Goal: Information Seeking & Learning: Learn about a topic

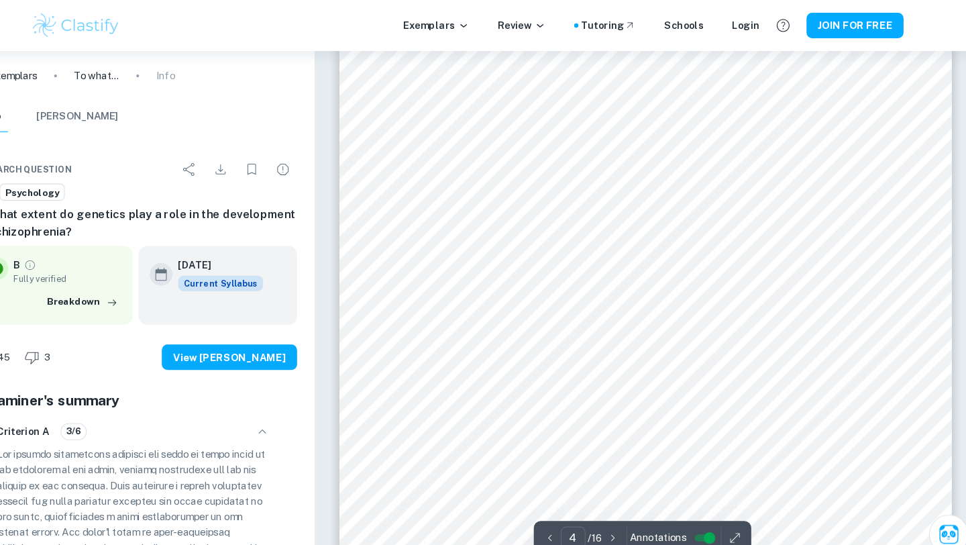
scroll to position [2602, 0]
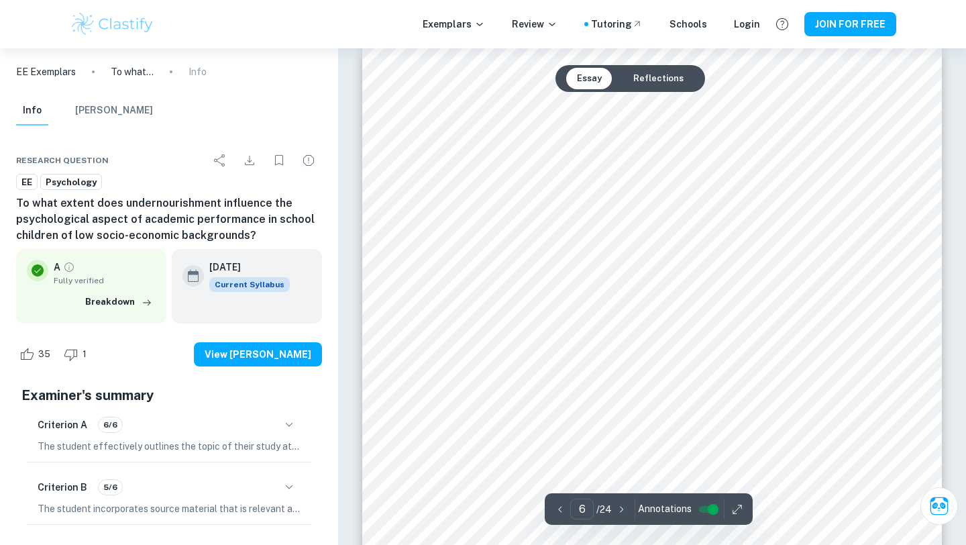
scroll to position [4388, 0]
click at [609, 384] on div at bounding box center [652, 366] width 438 height 42
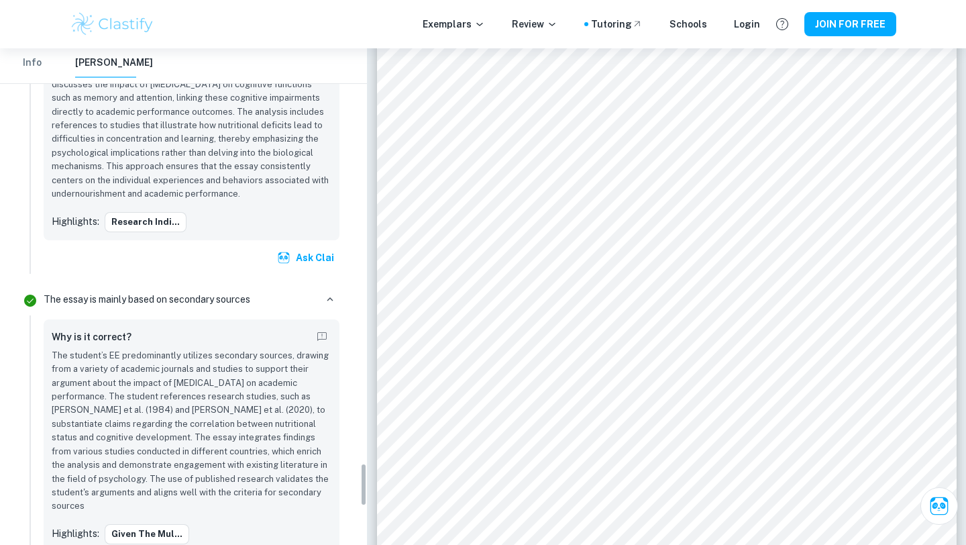
scroll to position [4788, 0]
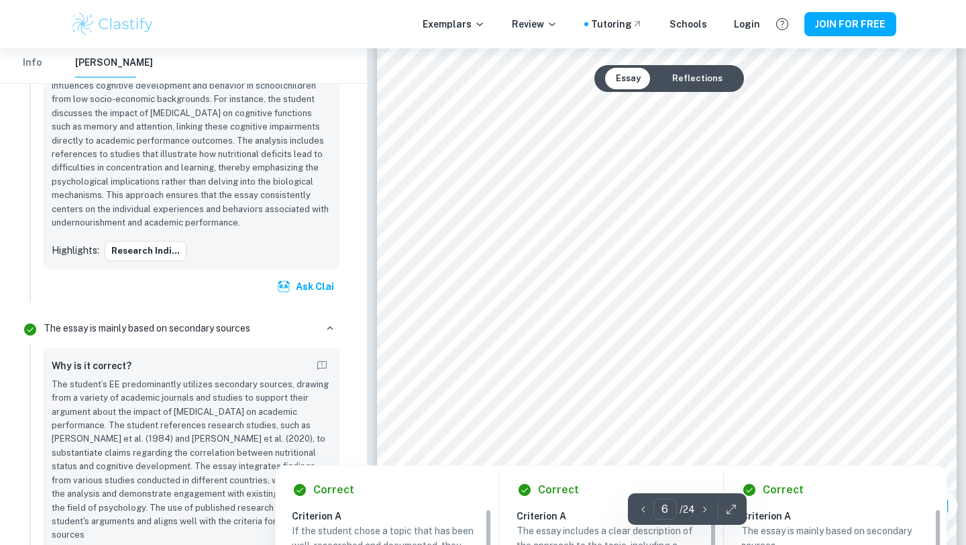
click at [586, 156] on div at bounding box center [666, 152] width 439 height 42
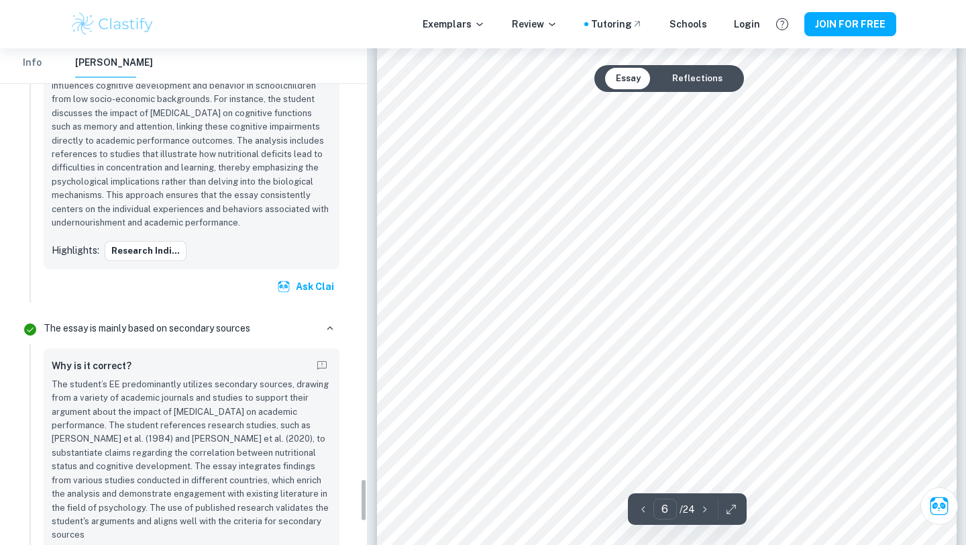
scroll to position [4965, 0]
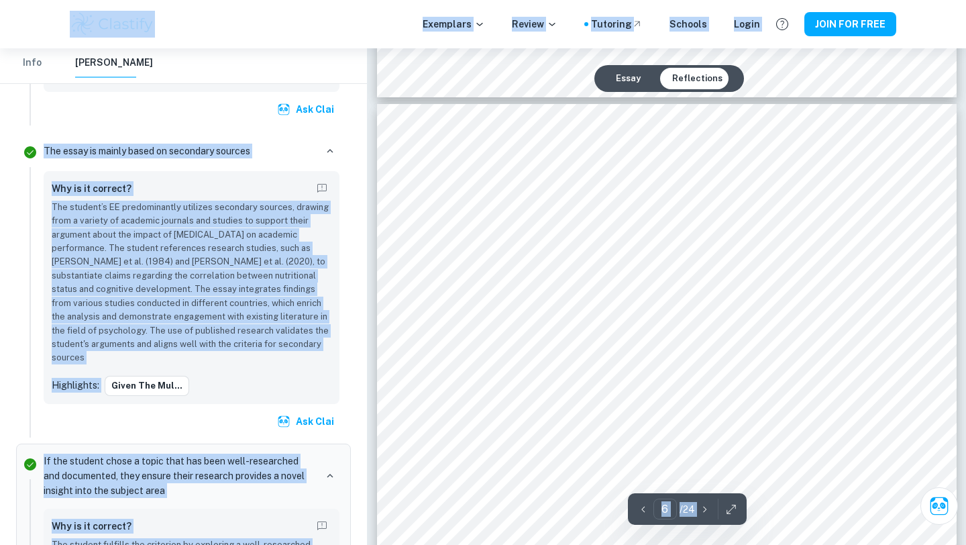
scroll to position [4143, 0]
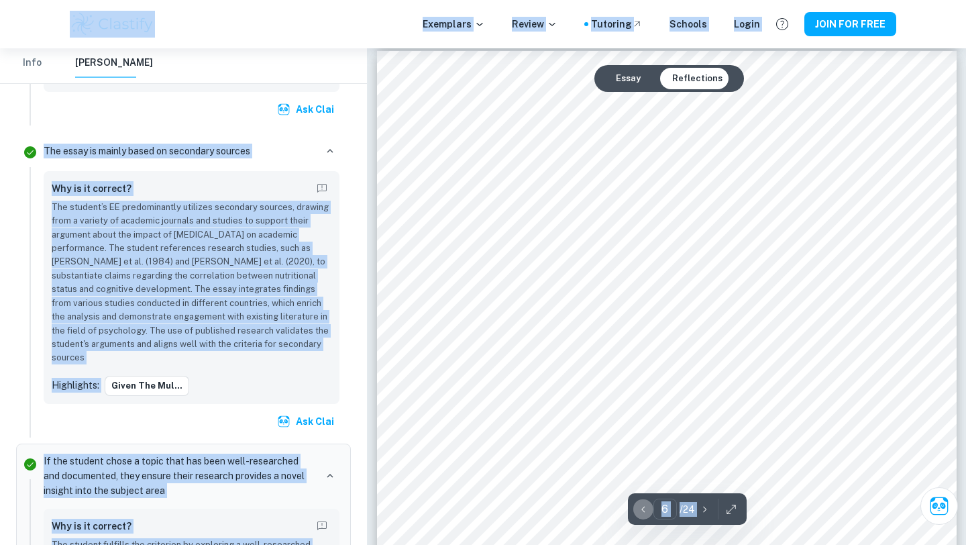
click at [639, 502] on icon "button" at bounding box center [643, 508] width 13 height 13
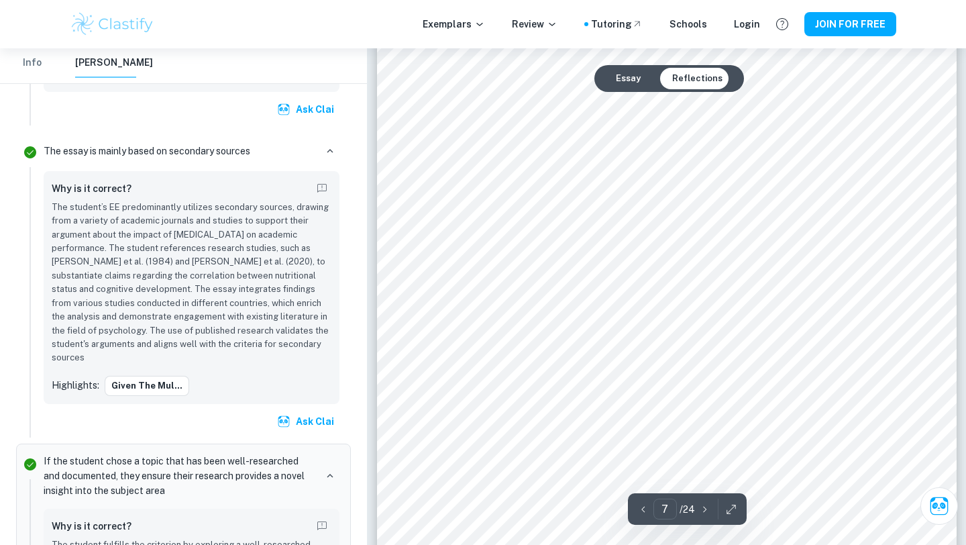
scroll to position [5017, 0]
click at [646, 87] on div "Essay Reflections" at bounding box center [669, 78] width 150 height 27
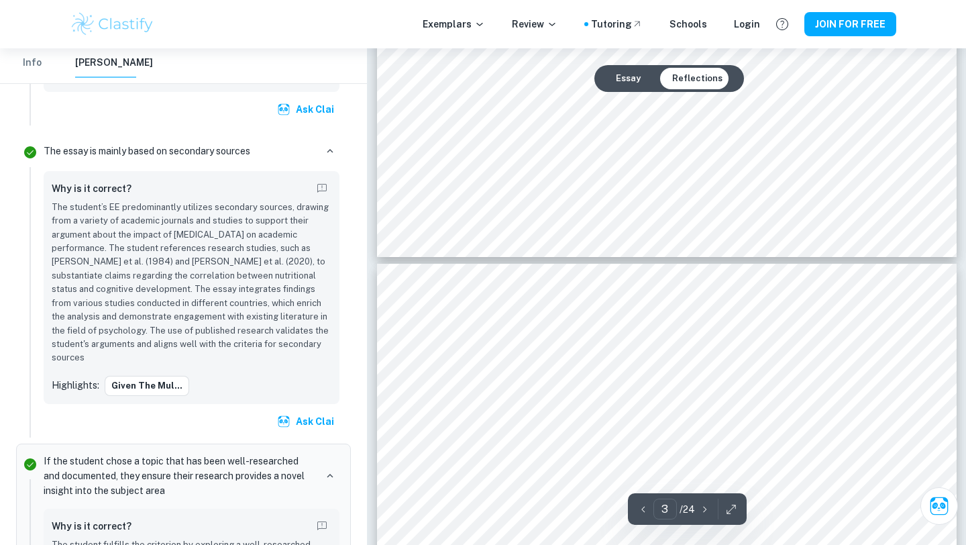
scroll to position [2221, 0]
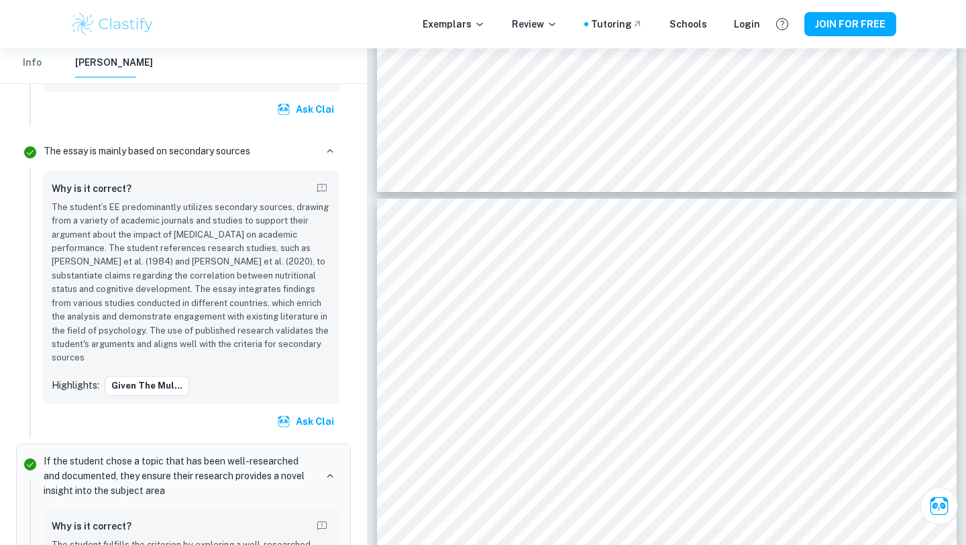
type input "4"
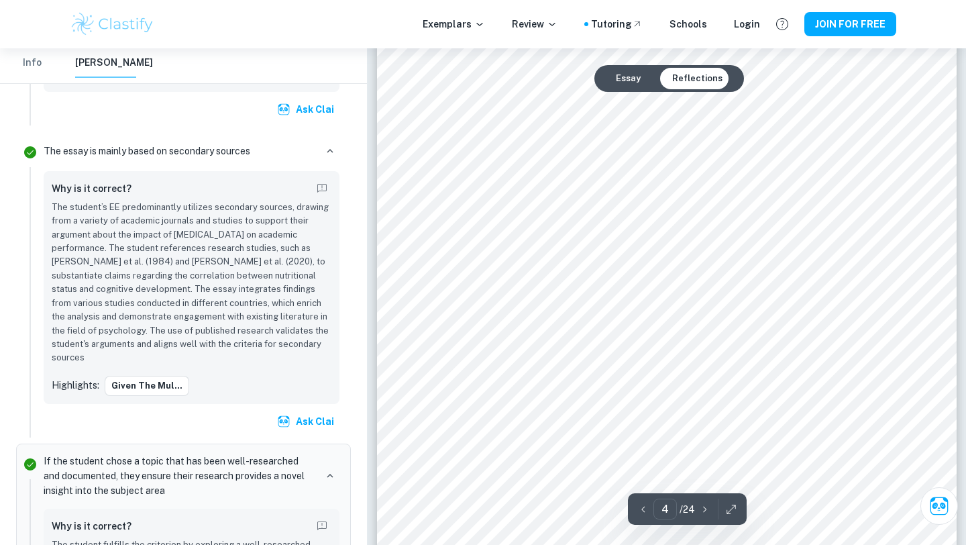
scroll to position [2468, 0]
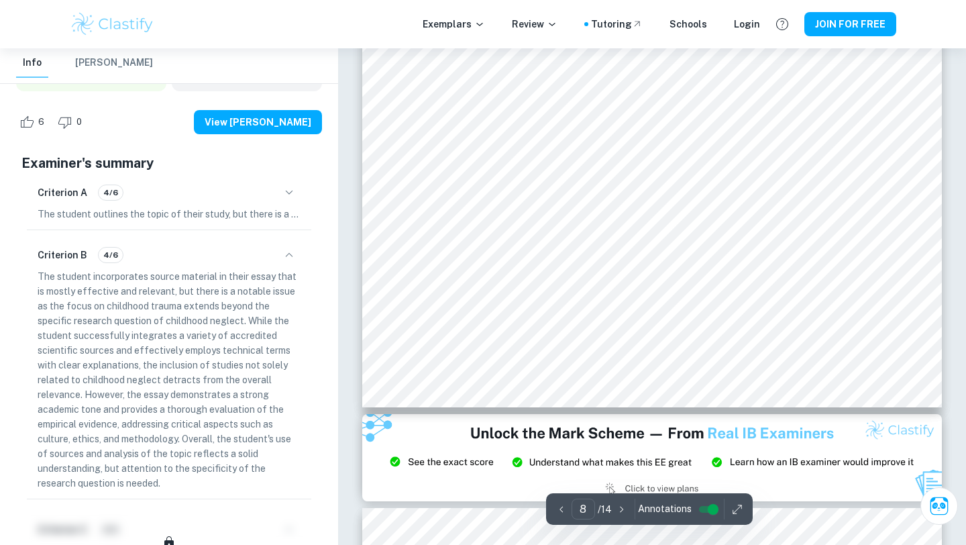
scroll to position [6465, 0]
